Goal: Task Accomplishment & Management: Manage account settings

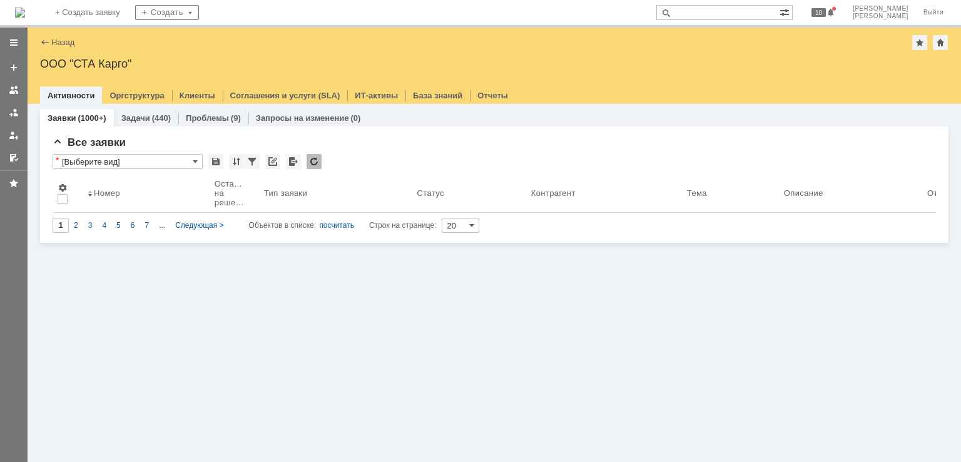
click at [25, 8] on img at bounding box center [20, 13] width 10 height 10
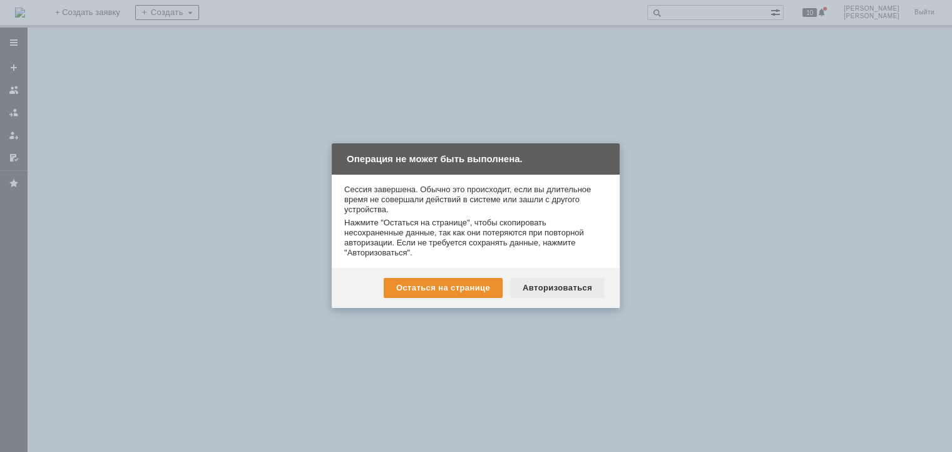
click at [556, 286] on div "Авторизоваться" at bounding box center [557, 288] width 94 height 20
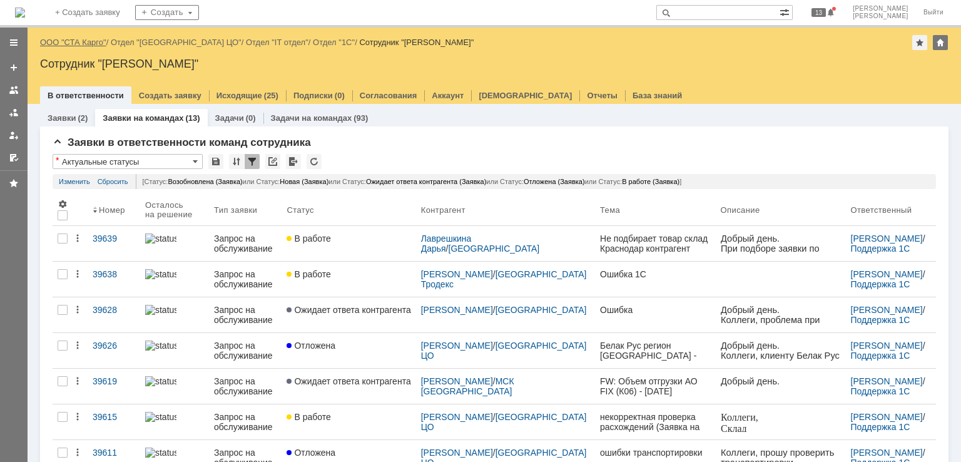
click at [68, 43] on link "ООО "СТА Карго"" at bounding box center [73, 42] width 66 height 9
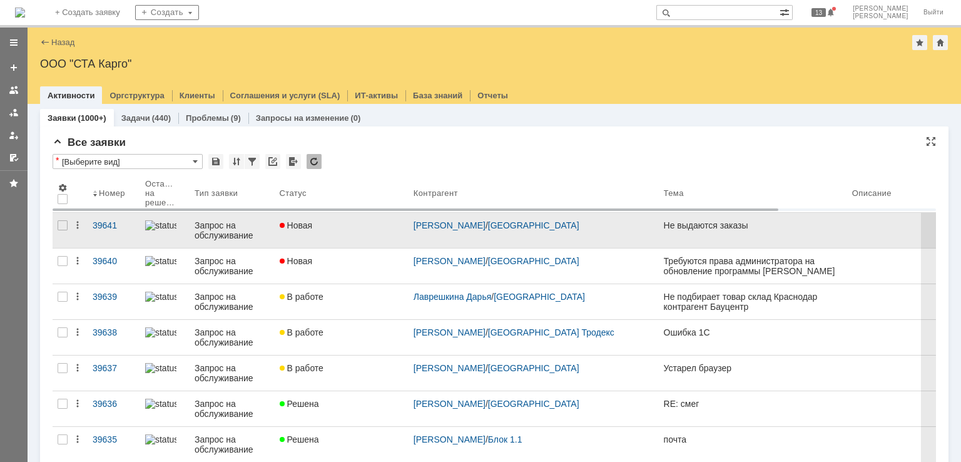
click at [365, 225] on div "Новая" at bounding box center [342, 225] width 124 height 10
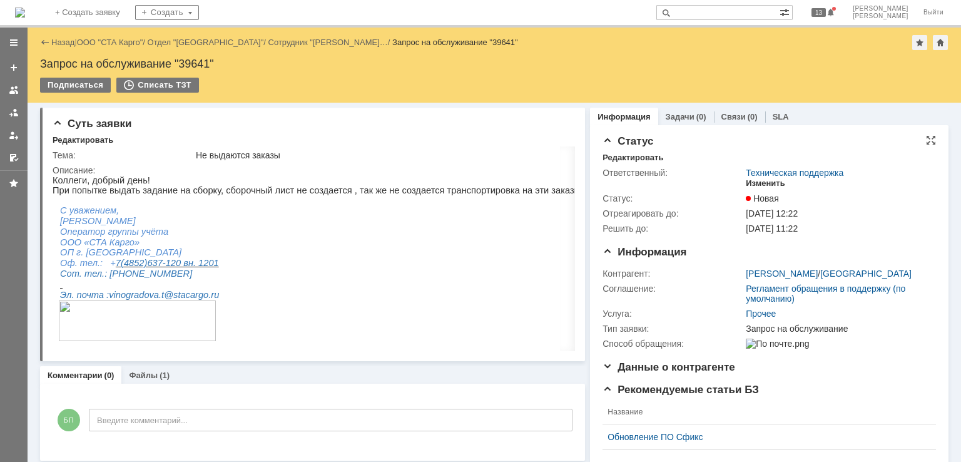
click at [753, 184] on div "Изменить" at bounding box center [765, 183] width 39 height 10
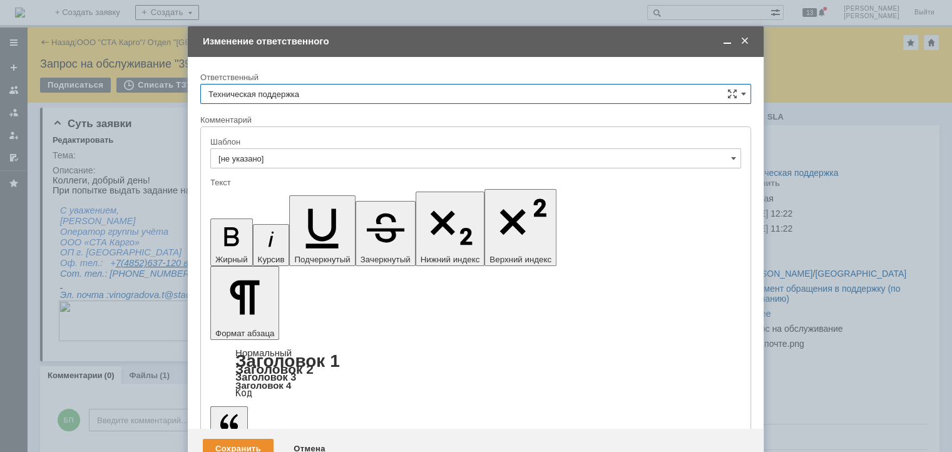
click at [425, 99] on input "Техническая поддержка" at bounding box center [475, 94] width 551 height 20
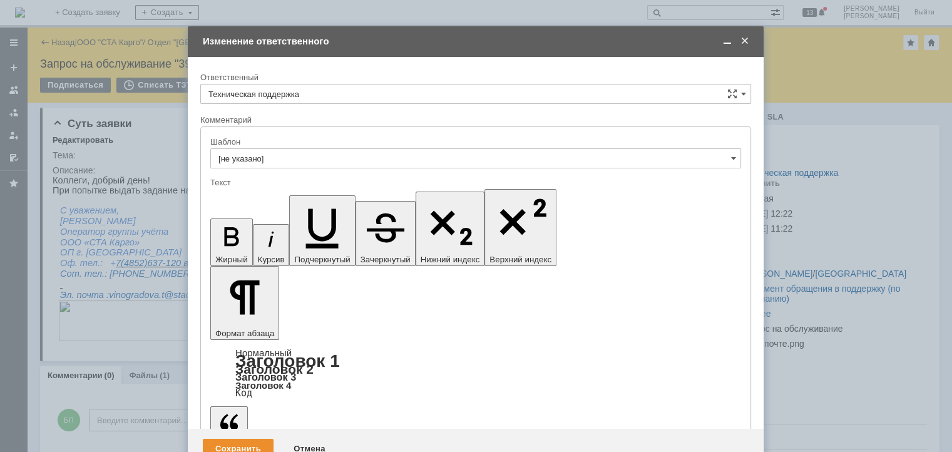
click at [310, 150] on div "[PERSON_NAME]" at bounding box center [475, 158] width 549 height 20
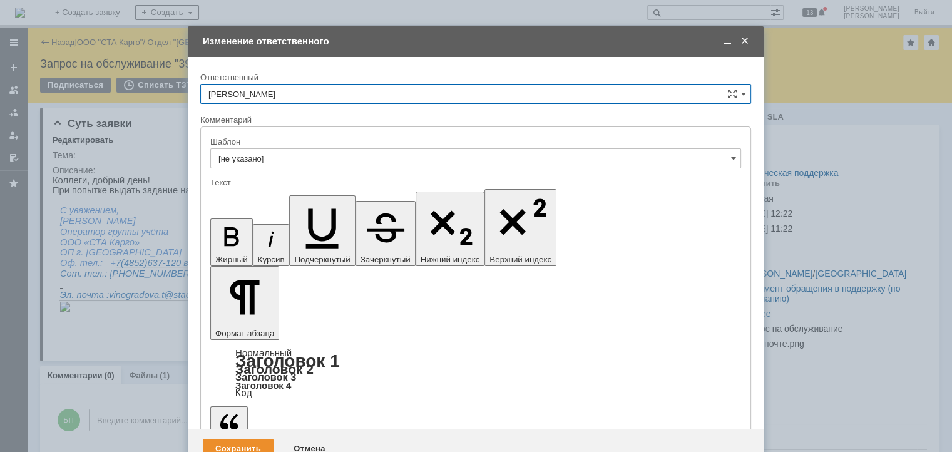
type input "[PERSON_NAME]"
click at [232, 429] on div "Сохранить Отмена" at bounding box center [476, 449] width 576 height 40
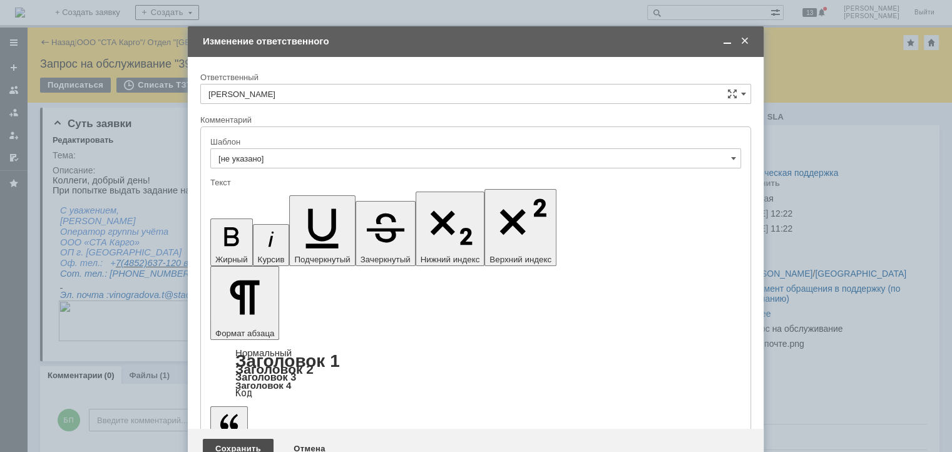
click at [232, 439] on div "Сохранить" at bounding box center [238, 449] width 71 height 20
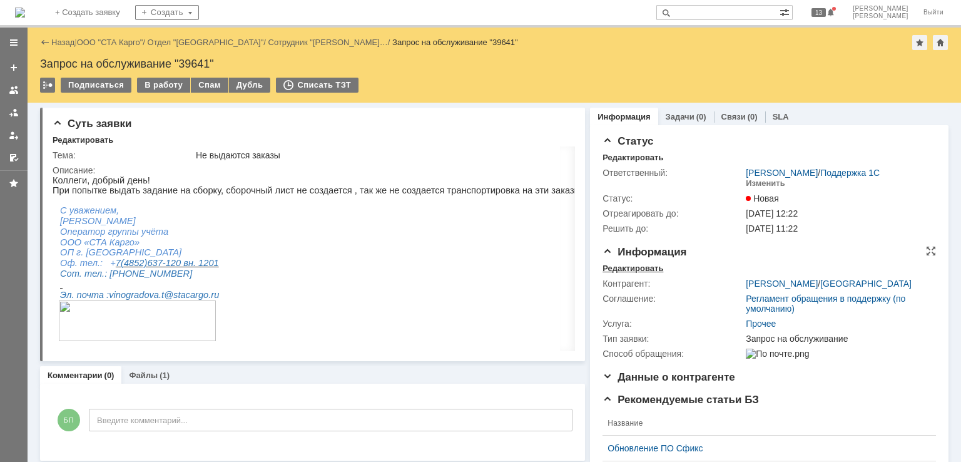
click at [623, 268] on div "Редактировать" at bounding box center [633, 268] width 61 height 10
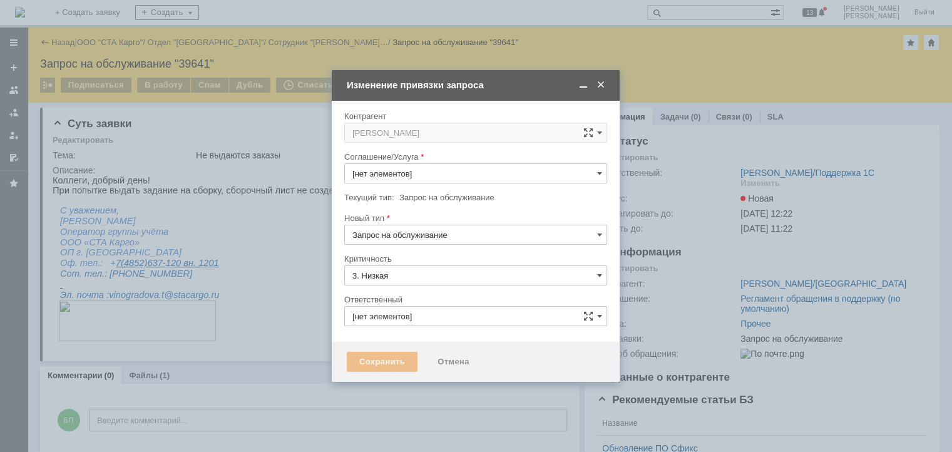
type input "[PERSON_NAME]"
type input "Прочее"
type input "[не указано]"
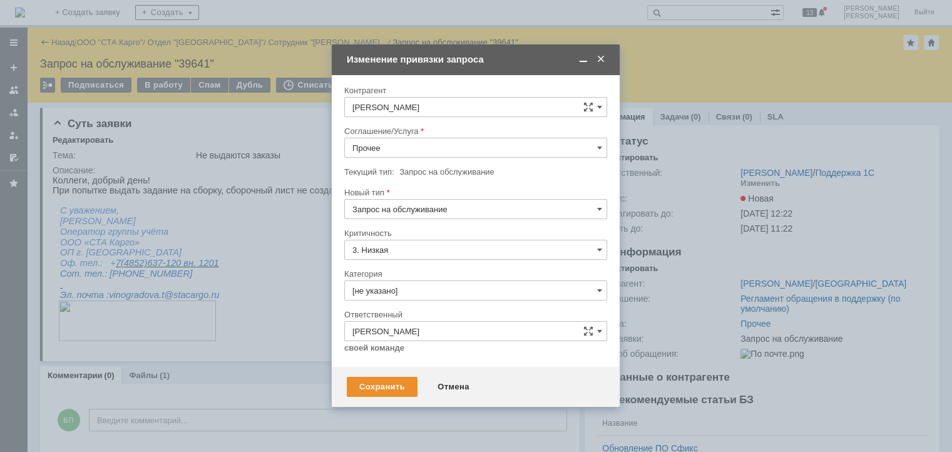
click at [416, 207] on input "Запрос на обслуживание" at bounding box center [475, 209] width 263 height 20
click at [397, 275] on span "Инцидент" at bounding box center [475, 273] width 247 height 10
type input "Инцидент"
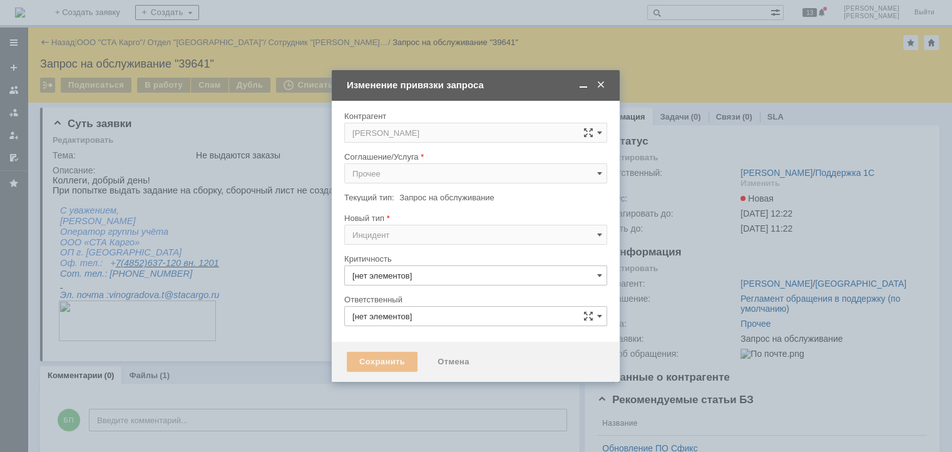
type input "3. Низкая"
type input "[не указано]"
type input "[PERSON_NAME]"
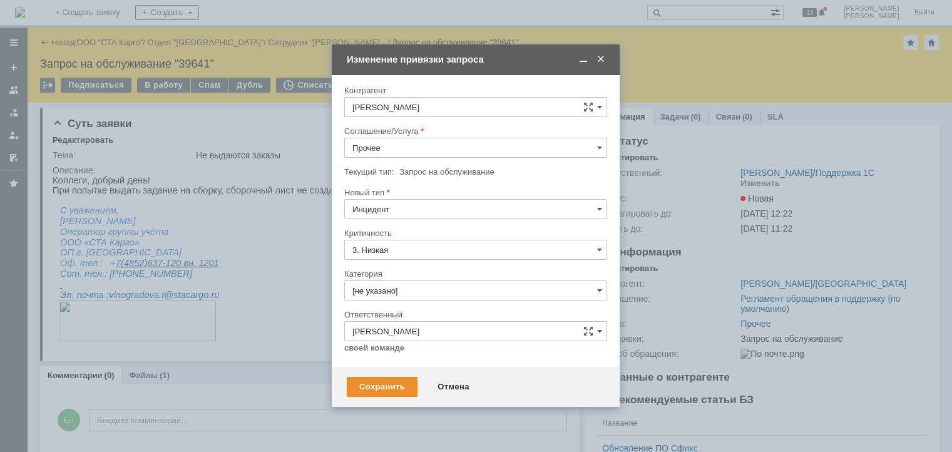
type input "Инцидент"
click at [422, 153] on input "Прочее" at bounding box center [475, 148] width 263 height 20
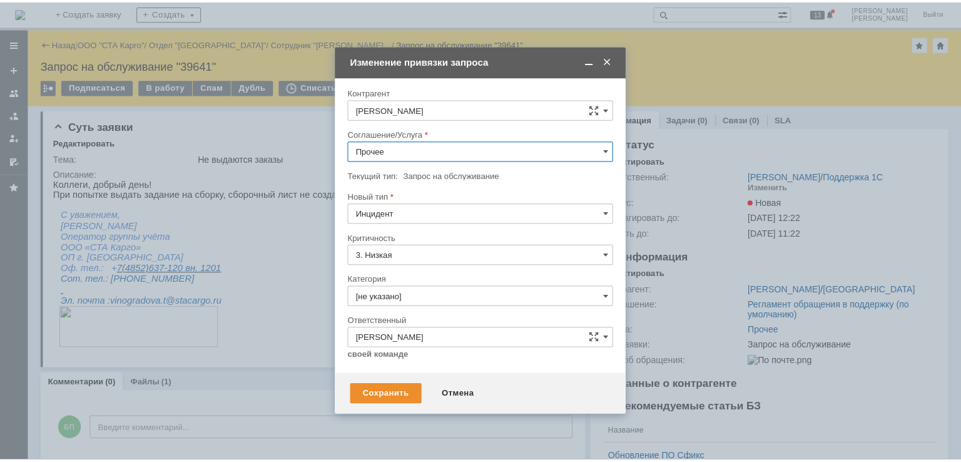
scroll to position [489, 0]
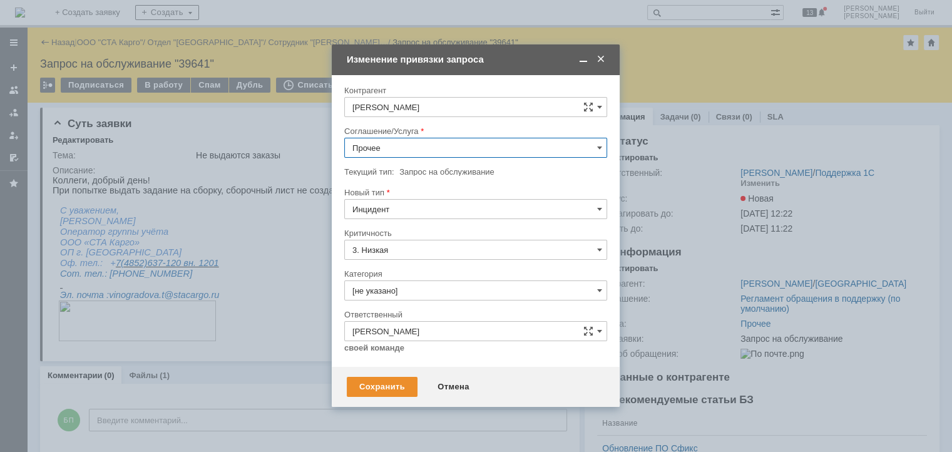
click at [431, 197] on span "WMS Сборка" at bounding box center [475, 198] width 247 height 10
type input "WMS Сборка"
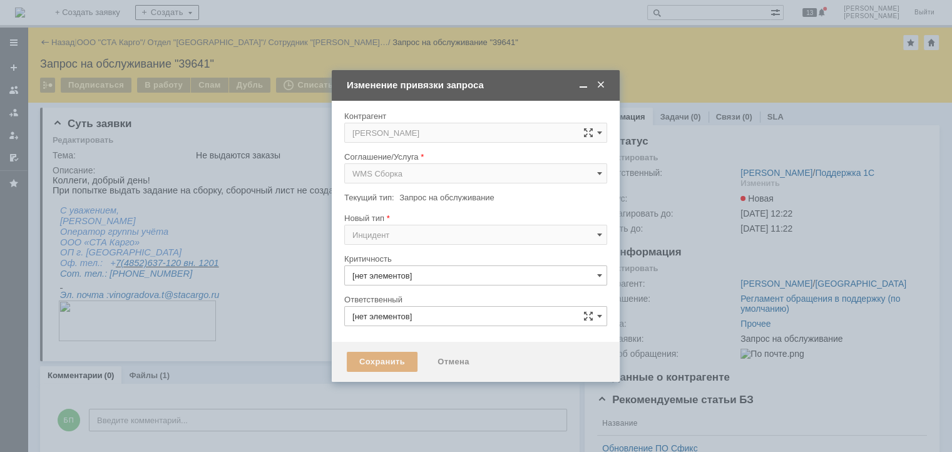
type input "3. Низкая"
type input "[не указано]"
type input "[PERSON_NAME]"
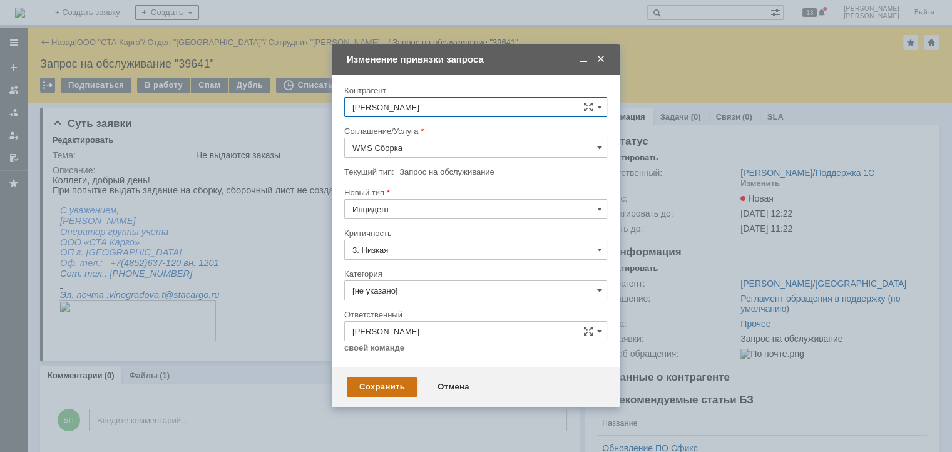
type input "WMS Сборка"
click at [394, 380] on div "Сохранить" at bounding box center [382, 387] width 71 height 20
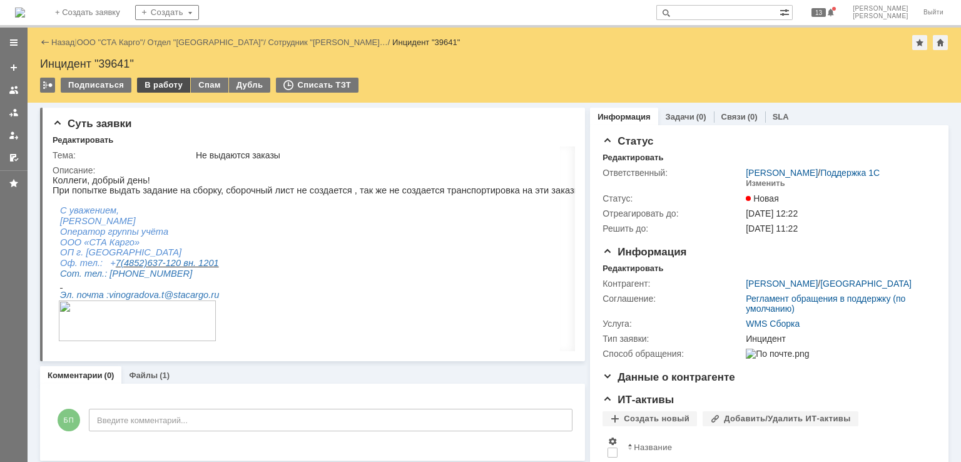
click at [163, 81] on div "В работу" at bounding box center [163, 85] width 53 height 15
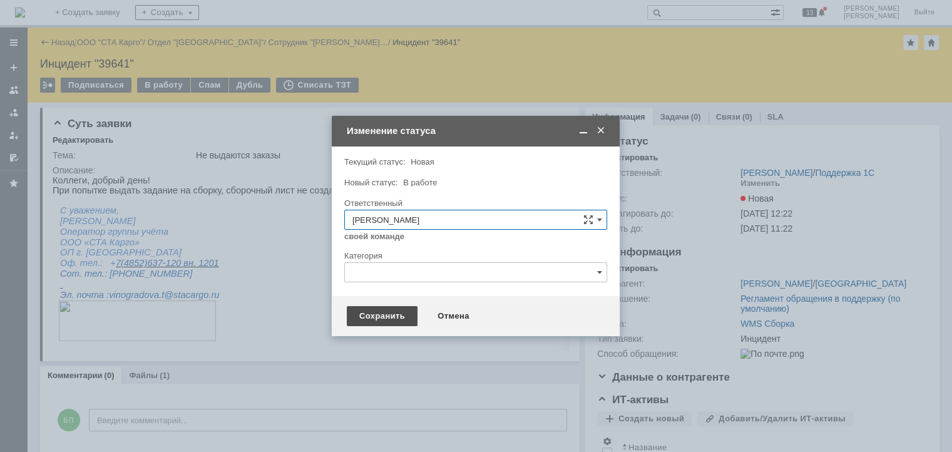
click at [360, 314] on div "Сохранить" at bounding box center [382, 316] width 71 height 20
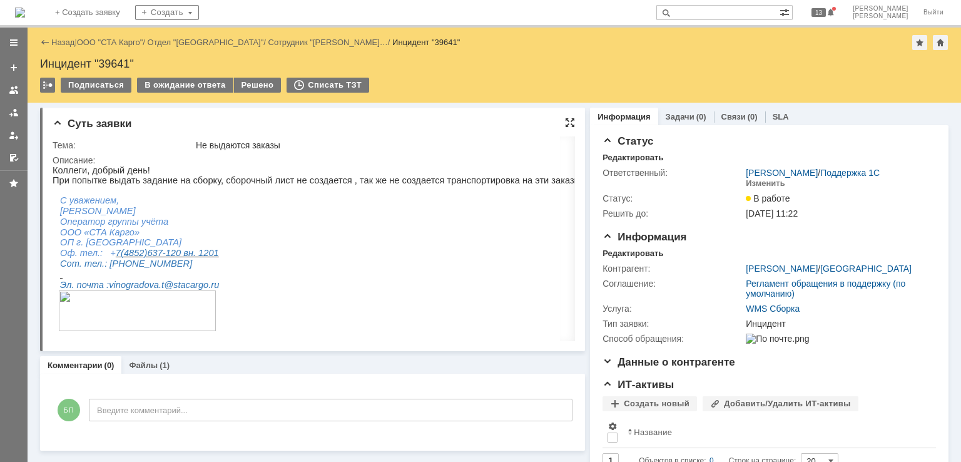
click at [565, 126] on div at bounding box center [570, 123] width 10 height 10
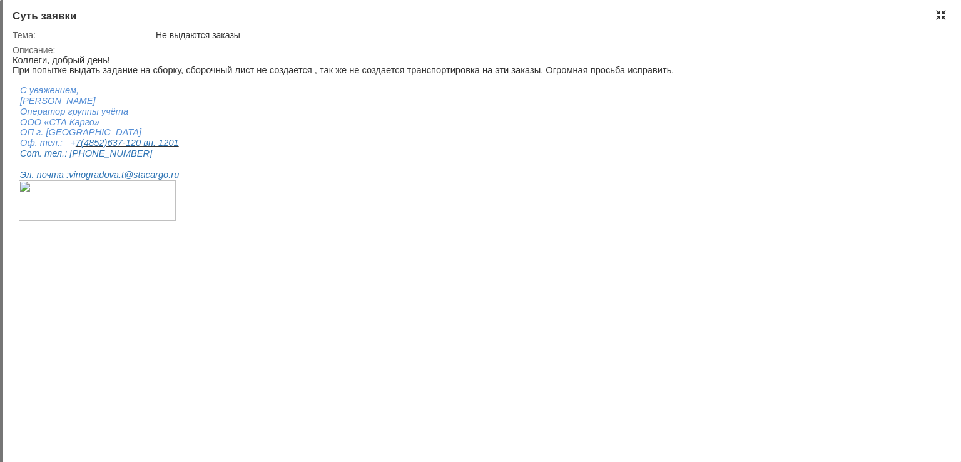
click at [941, 15] on div at bounding box center [941, 15] width 10 height 10
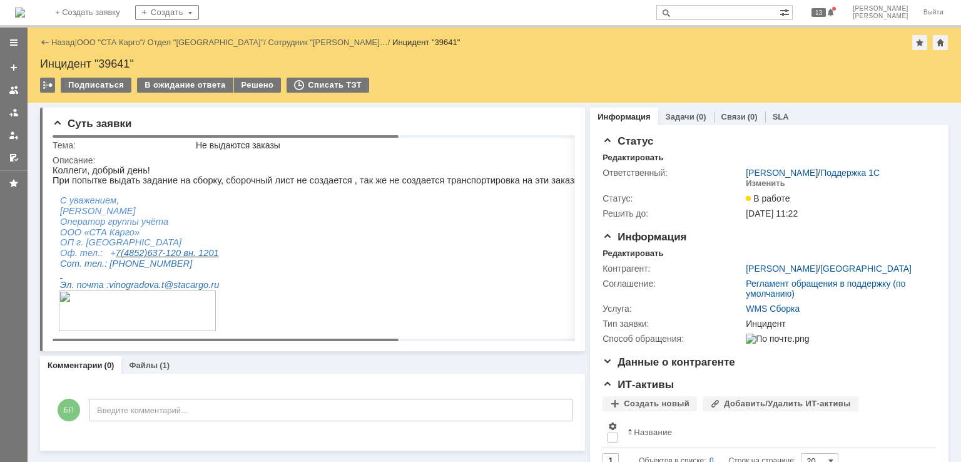
drag, startPoint x: 316, startPoint y: 339, endPoint x: 111, endPoint y: 354, distance: 205.2
click at [125, 321] on body "Идет загрузка, пожалуйста, подождите. На домашнюю + Создать заявку Создать 13 Б…" at bounding box center [480, 231] width 961 height 462
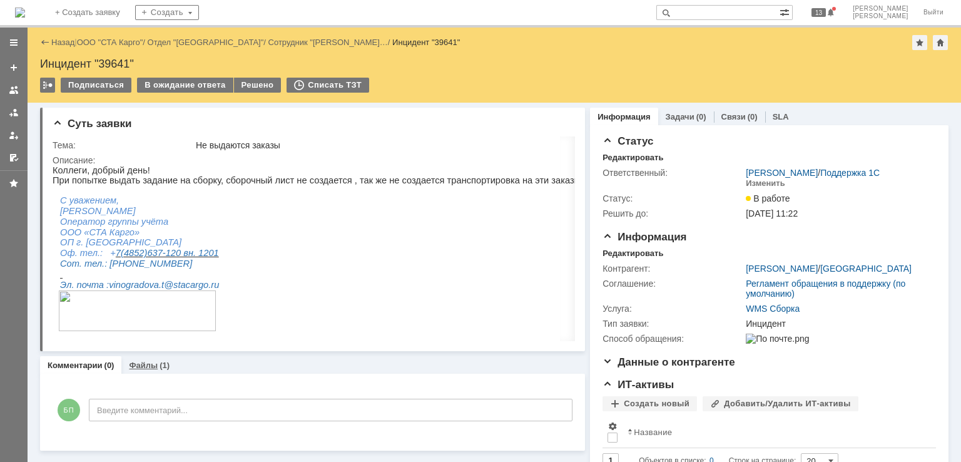
click at [140, 360] on link "Файлы" at bounding box center [143, 364] width 29 height 9
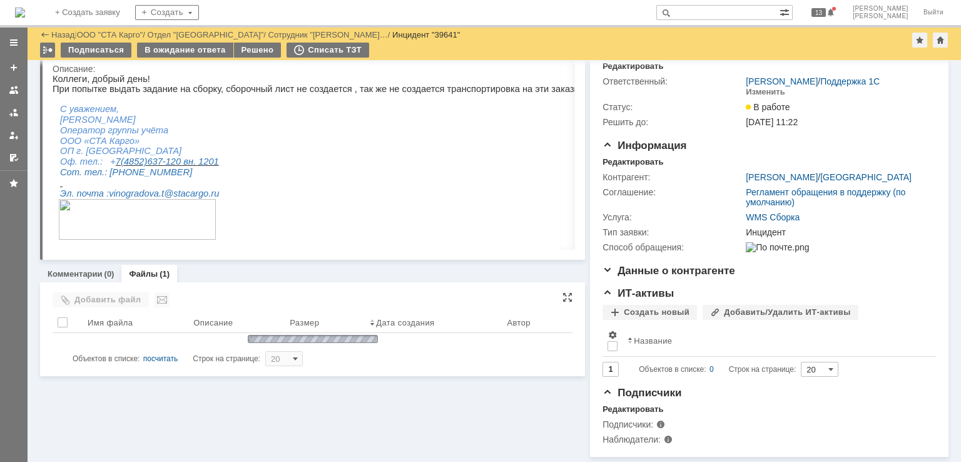
scroll to position [68, 0]
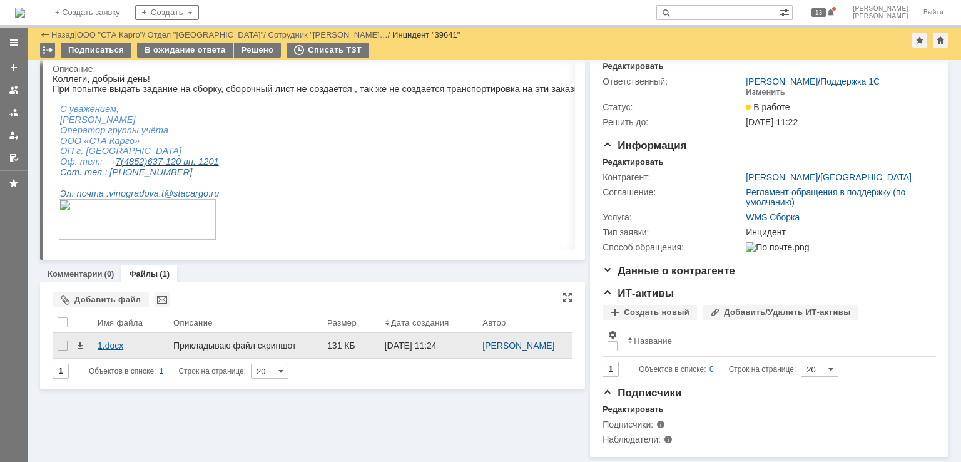
click at [118, 340] on div "1.docx" at bounding box center [131, 345] width 66 height 10
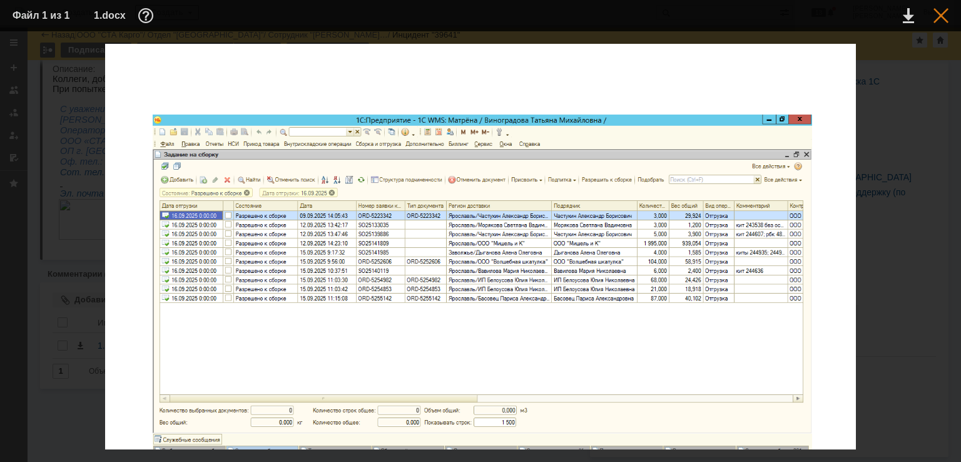
click at [939, 18] on div at bounding box center [941, 15] width 15 height 15
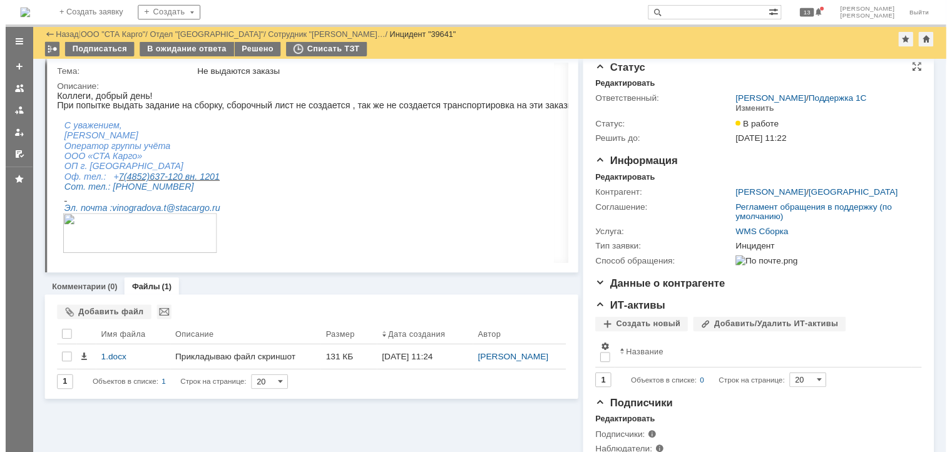
scroll to position [0, 0]
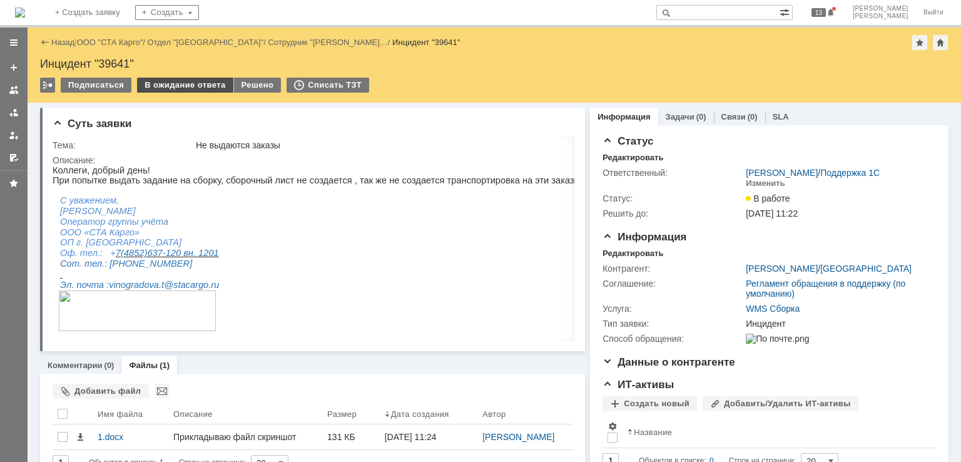
click at [180, 79] on div "В ожидание ответа" at bounding box center [185, 85] width 96 height 15
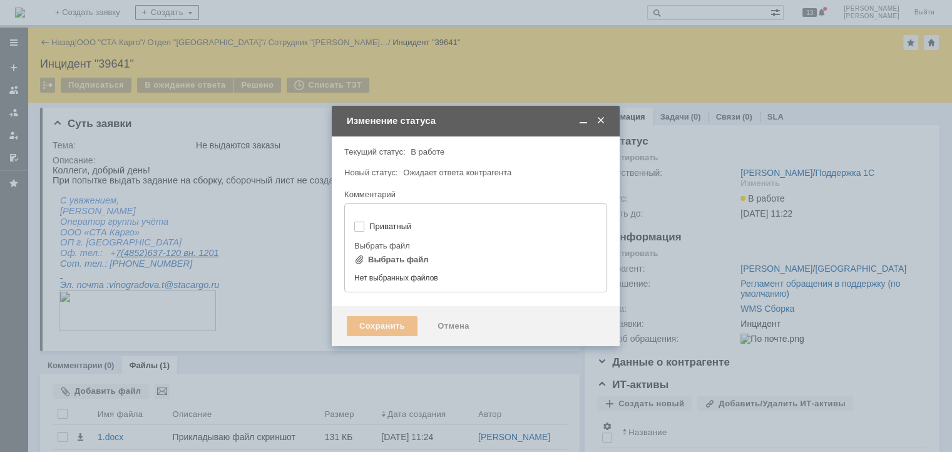
type input "[не указано]"
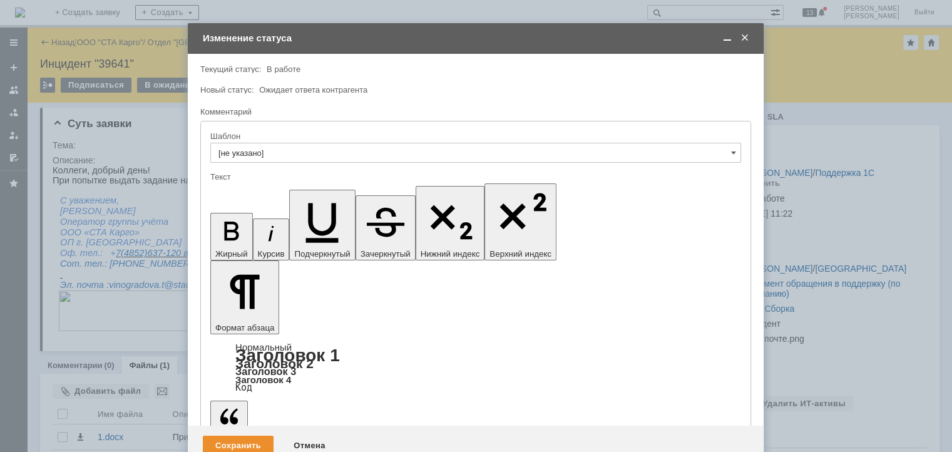
click at [241, 436] on div "Сохранить" at bounding box center [238, 446] width 71 height 20
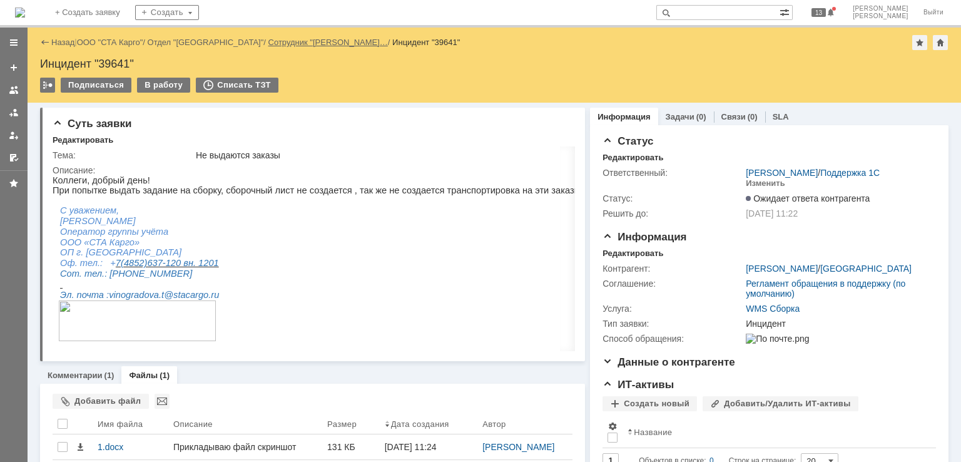
drag, startPoint x: 98, startPoint y: 41, endPoint x: 240, endPoint y: 46, distance: 142.8
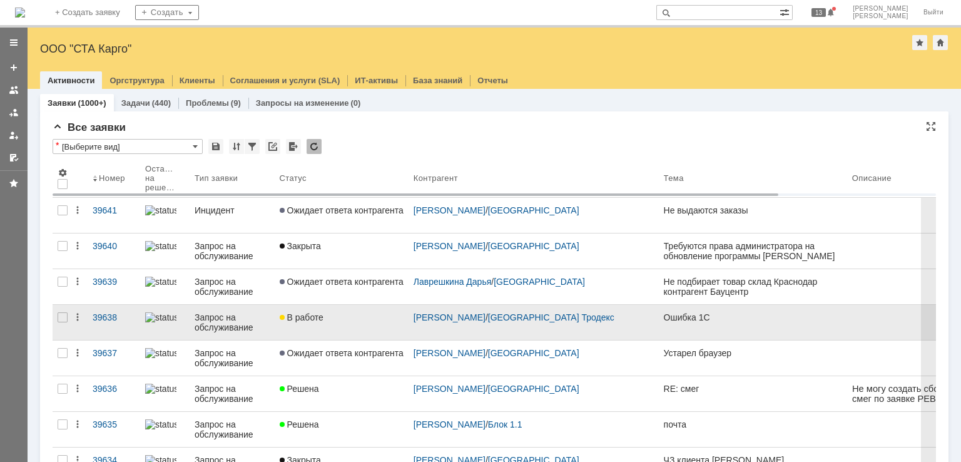
click at [355, 319] on div "В работе" at bounding box center [342, 317] width 124 height 10
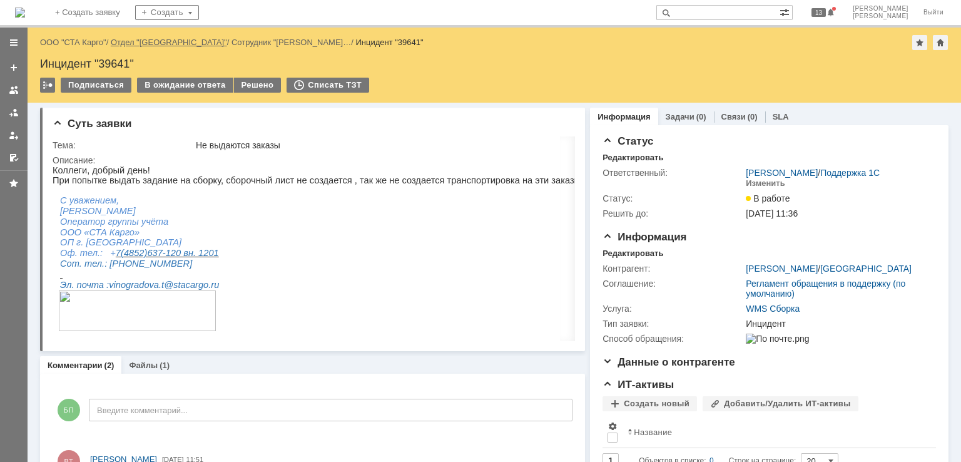
drag, startPoint x: 75, startPoint y: 39, endPoint x: 143, endPoint y: 38, distance: 67.6
